Goal: Information Seeking & Learning: Learn about a topic

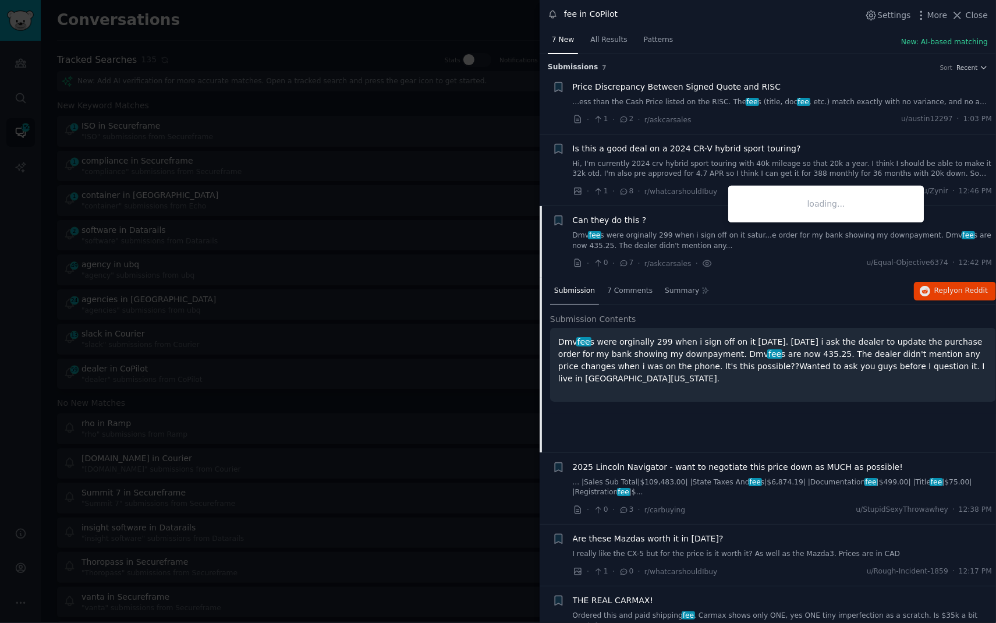
scroll to position [72, 0]
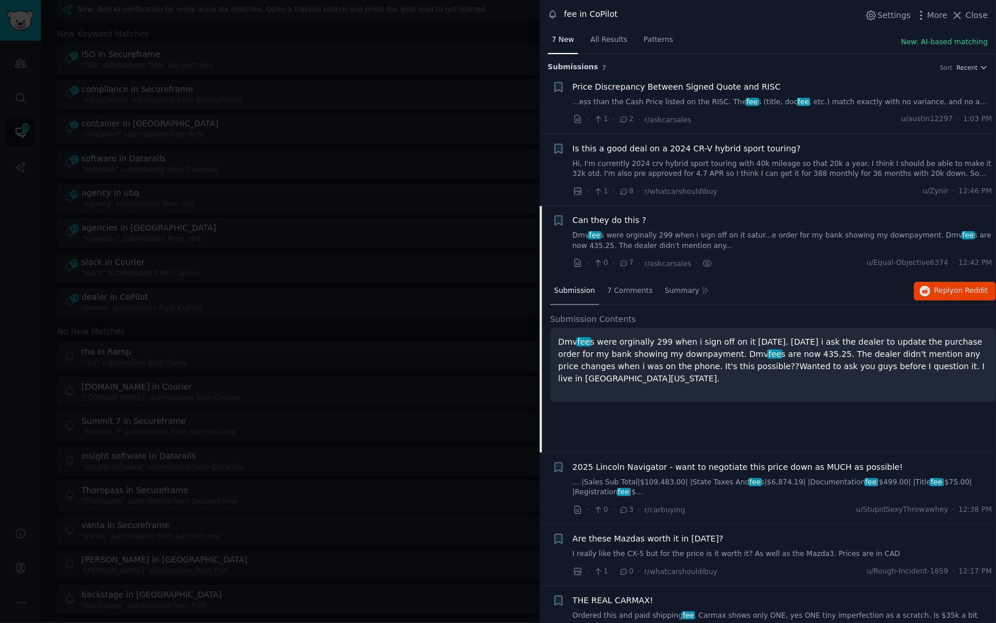
click at [230, 46] on div at bounding box center [498, 311] width 996 height 623
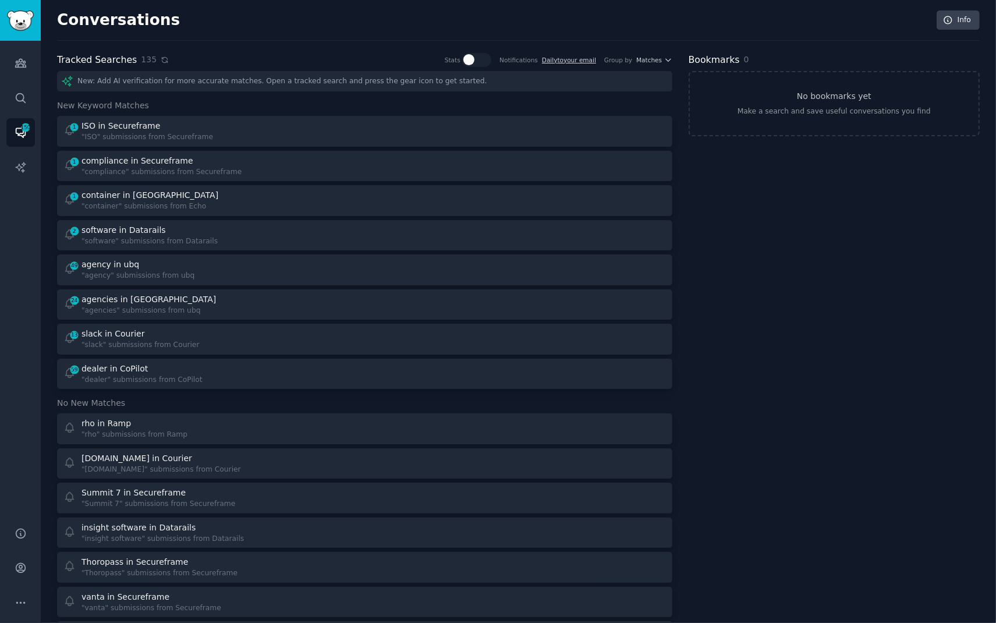
click at [161, 61] on icon at bounding box center [165, 60] width 8 height 8
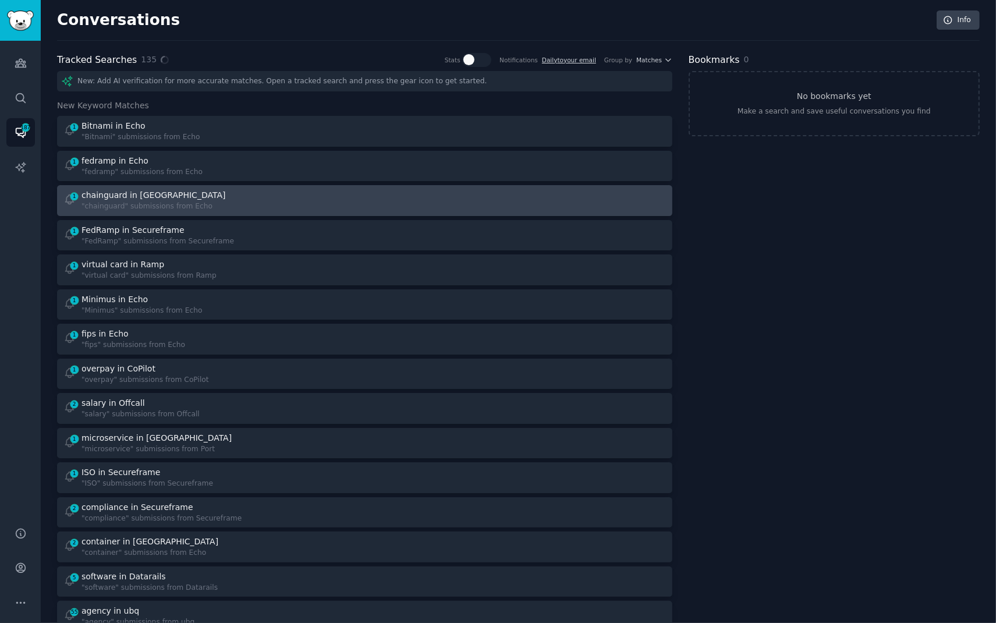
click at [120, 210] on div ""chainguard" submissions from Echo" at bounding box center [154, 206] width 146 height 10
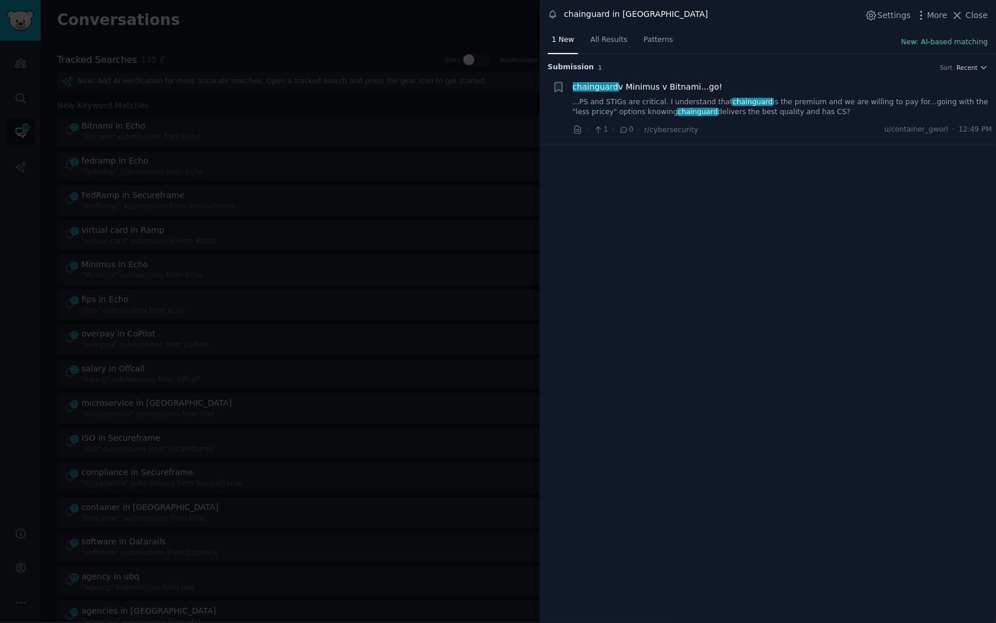
click at [831, 105] on link "...PS and STIGs are critical. I understand that chainguard is the premium and w…" at bounding box center [783, 107] width 420 height 20
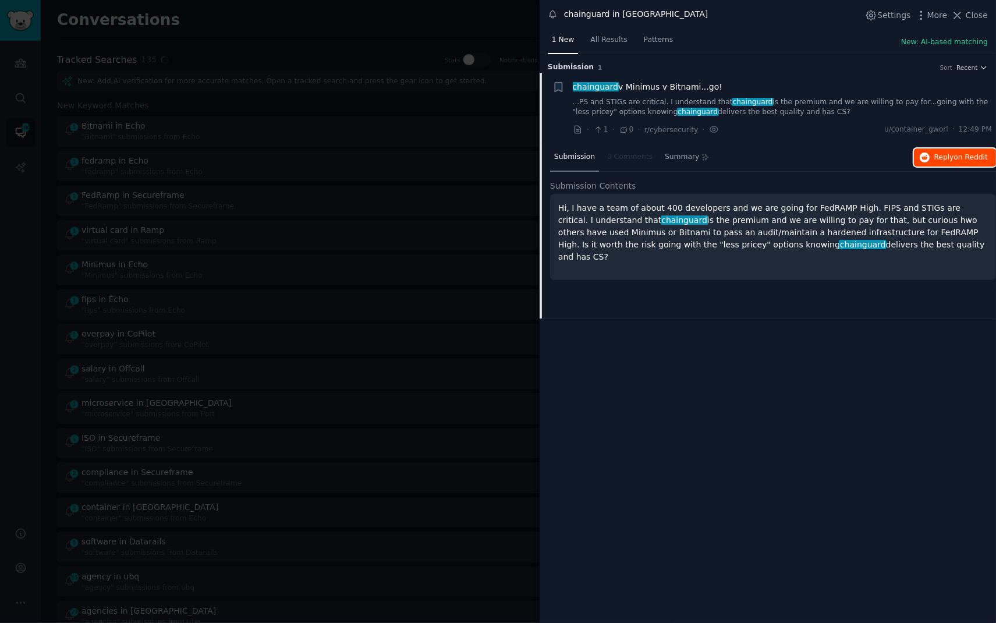
click at [952, 159] on span "Reply on Reddit" at bounding box center [961, 157] width 54 height 10
click at [268, 15] on div at bounding box center [498, 311] width 996 height 623
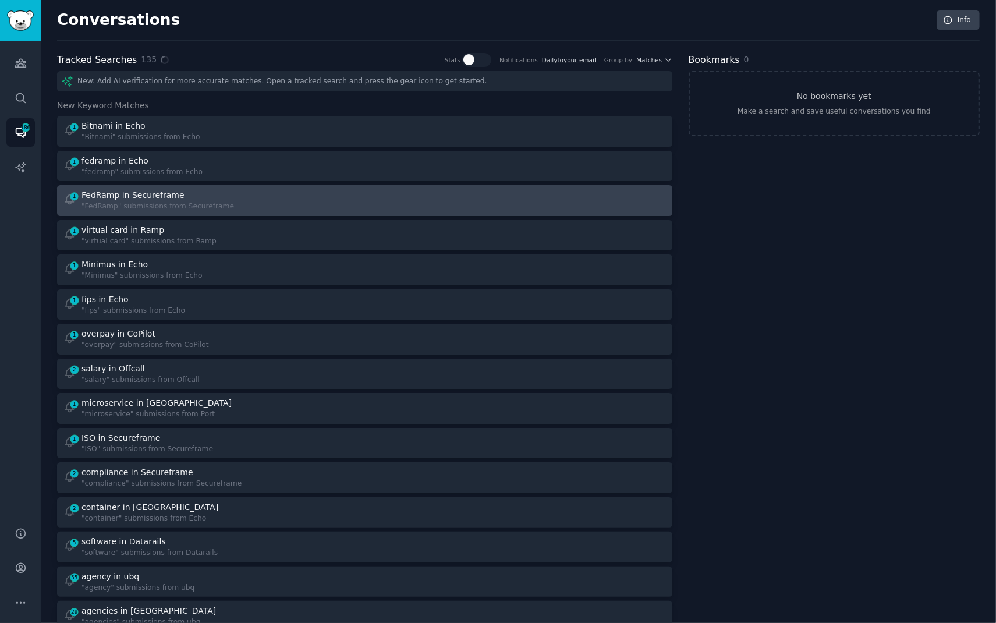
click at [130, 201] on div ""FedRamp" submissions from Secureframe" at bounding box center [157, 206] width 152 height 10
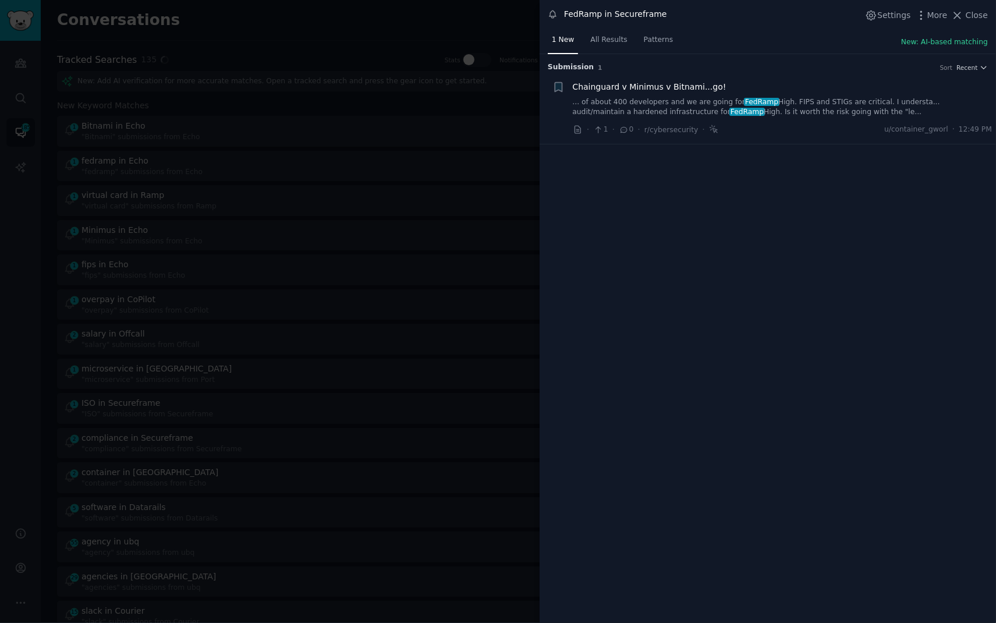
click at [739, 90] on div "Chainguard v Minimus v Bitnami...go!" at bounding box center [783, 87] width 420 height 12
click at [723, 112] on link "... of about 400 developers and we are going for FedRamp High. FIPS and STIGs a…" at bounding box center [783, 107] width 420 height 20
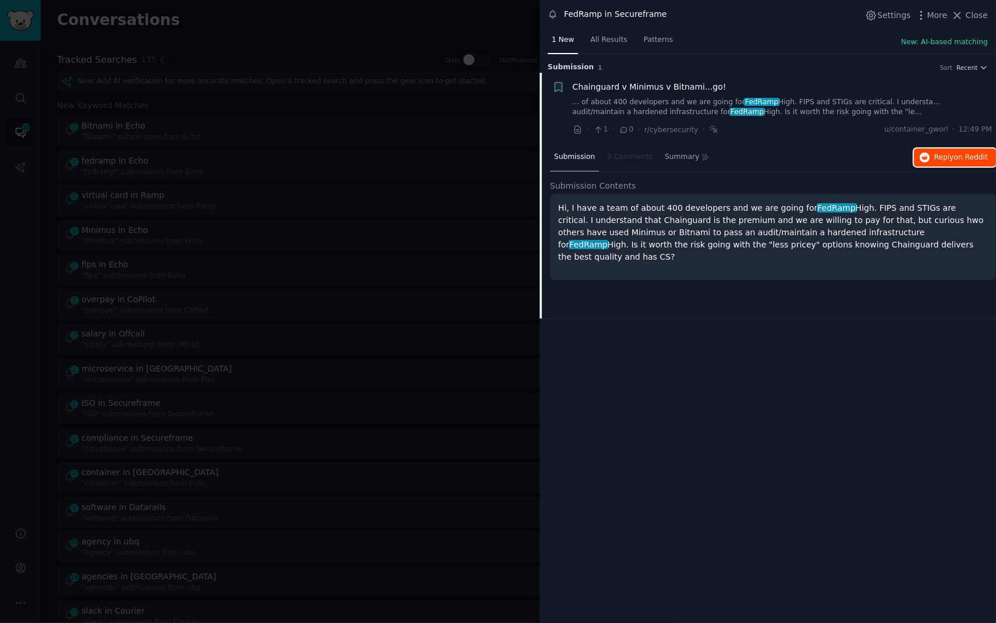
click at [964, 153] on span "on Reddit" at bounding box center [971, 157] width 34 height 8
click at [339, 26] on div at bounding box center [498, 311] width 996 height 623
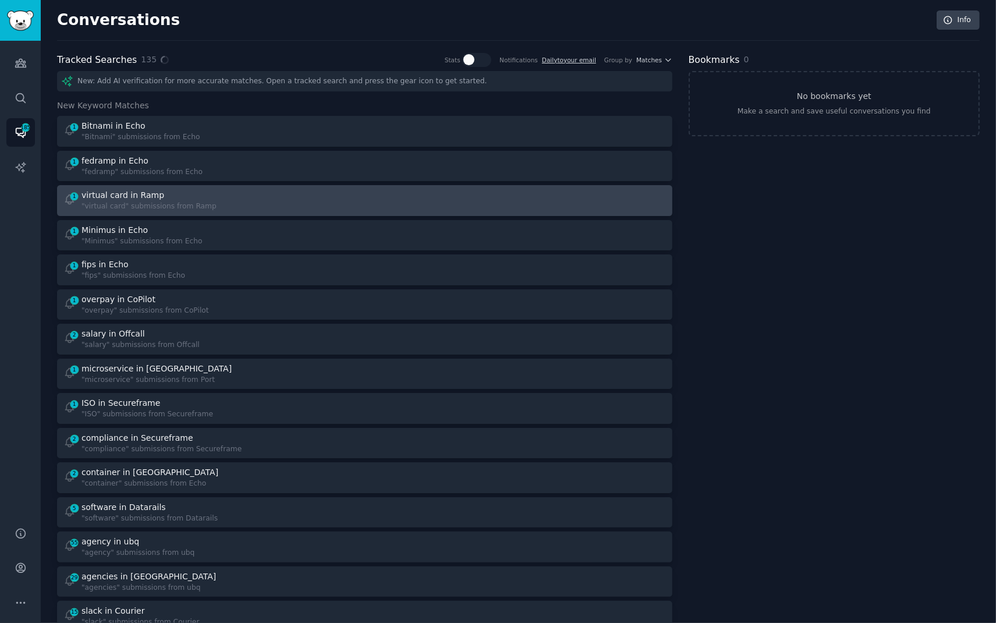
click at [151, 203] on div ""virtual card" submissions from Ramp" at bounding box center [148, 206] width 135 height 10
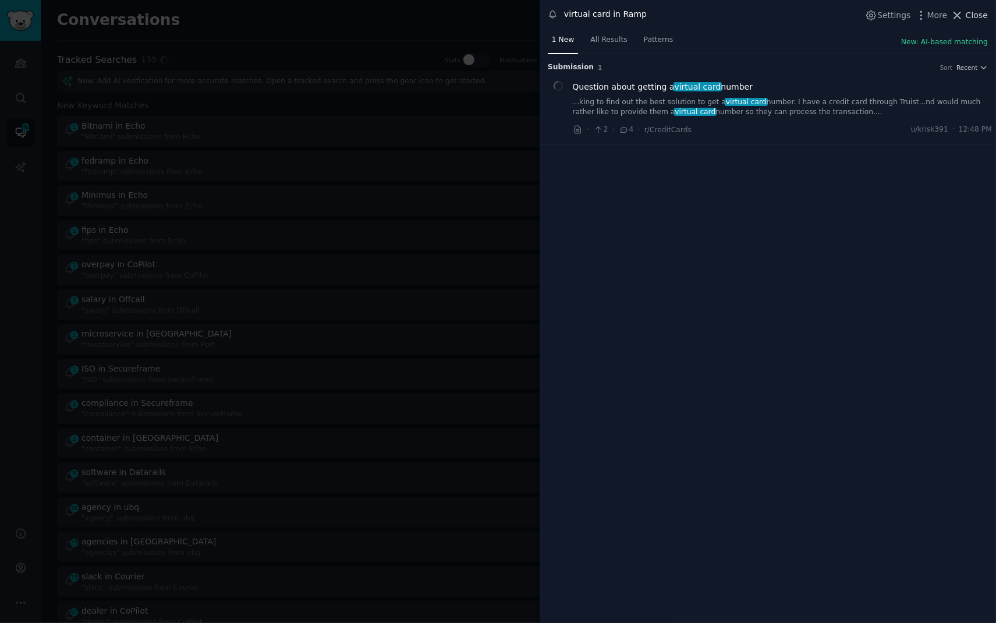
click at [979, 17] on span "Close" at bounding box center [977, 15] width 22 height 12
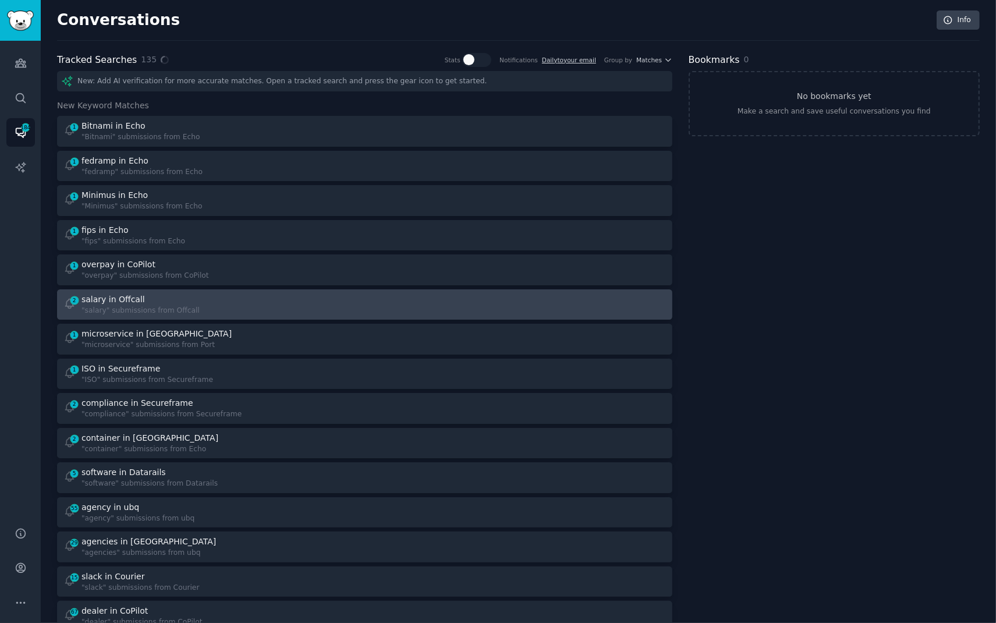
click at [123, 300] on div "salary in Offcall" at bounding box center [112, 299] width 63 height 12
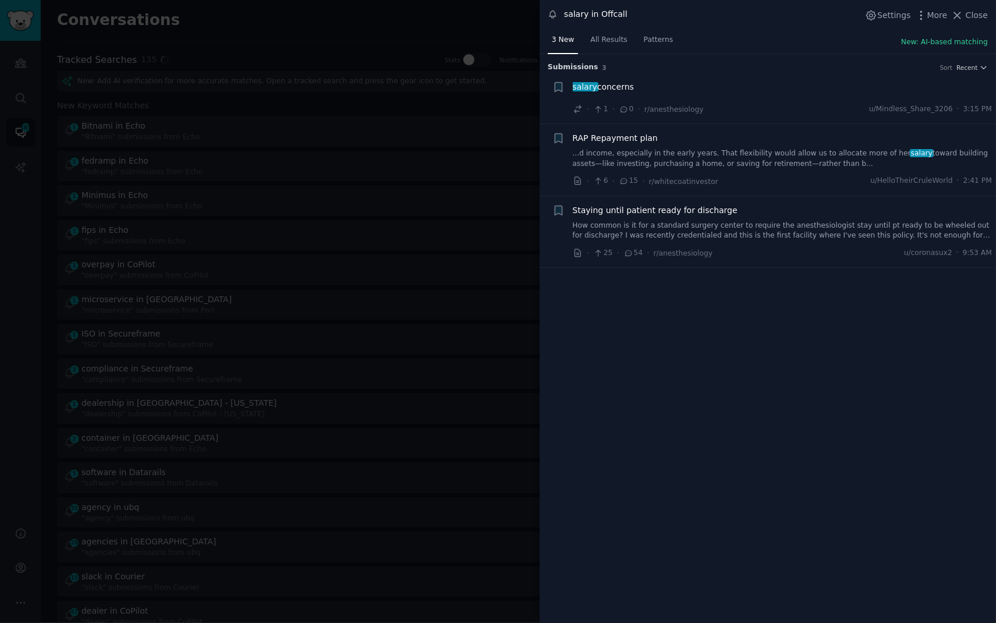
click at [600, 85] on span "salary concerns" at bounding box center [604, 87] width 62 height 12
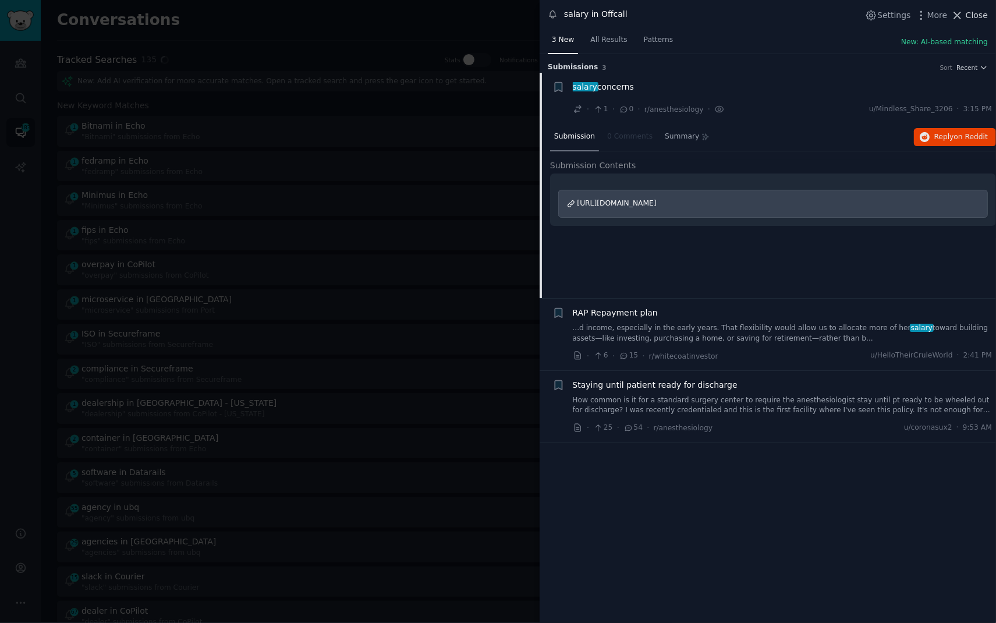
click at [980, 16] on span "Close" at bounding box center [977, 15] width 22 height 12
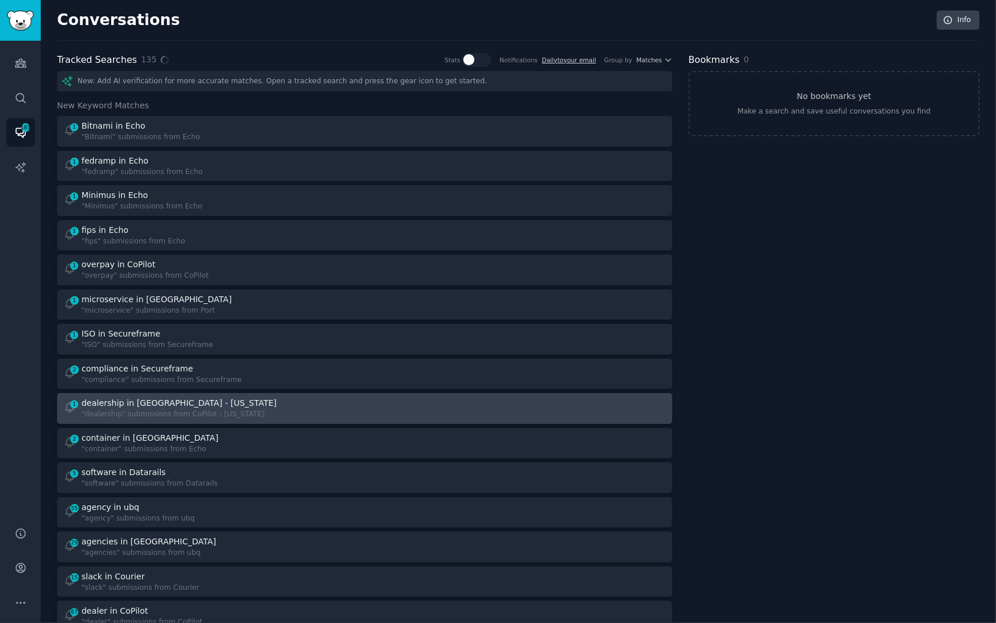
click at [423, 411] on div at bounding box center [518, 408] width 293 height 23
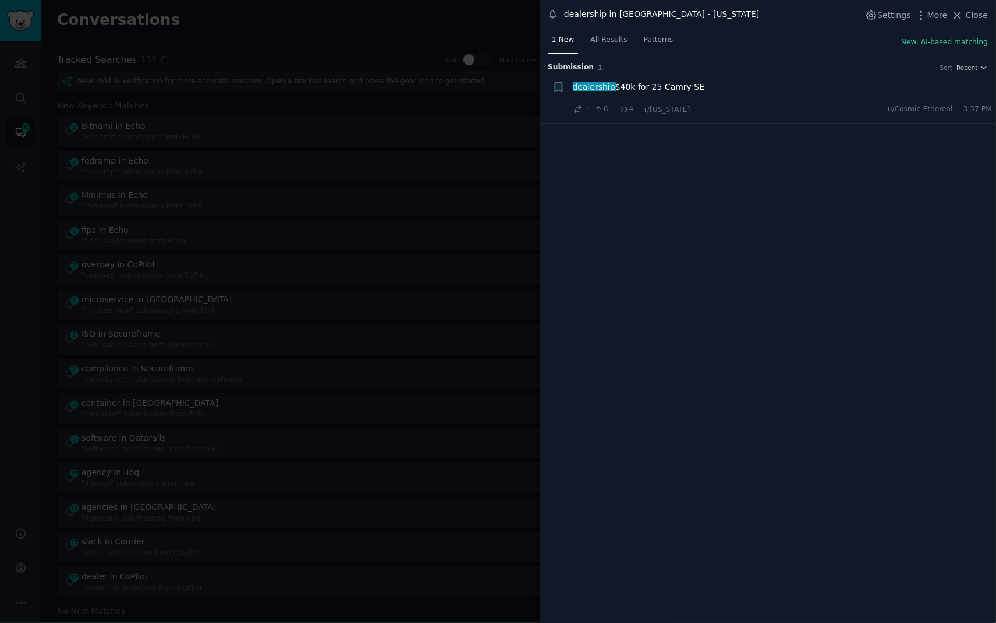
click at [668, 88] on span "dealership $40k for 25 Camry SE" at bounding box center [639, 87] width 132 height 12
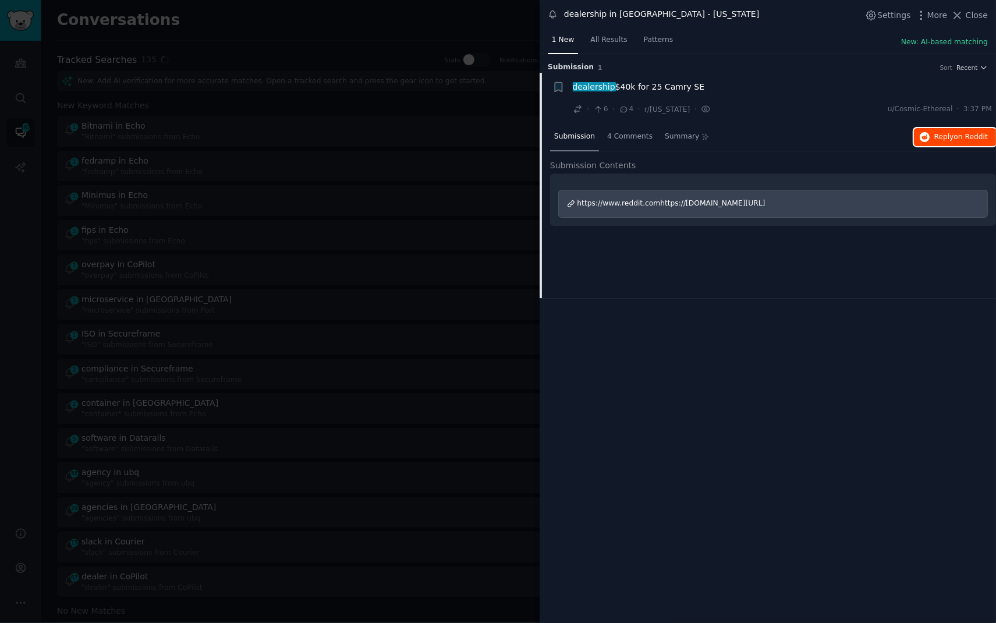
click at [950, 141] on span "Reply on Reddit" at bounding box center [961, 137] width 54 height 10
click at [319, 34] on div at bounding box center [498, 311] width 996 height 623
